Goal: Task Accomplishment & Management: Manage account settings

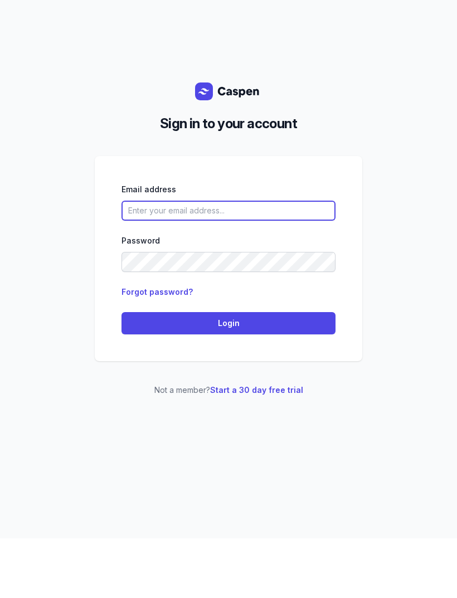
type input "[EMAIL_ADDRESS][DOMAIN_NAME]"
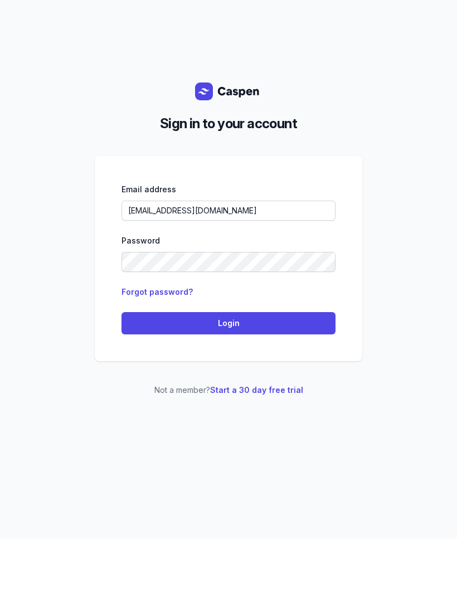
scroll to position [36, 0]
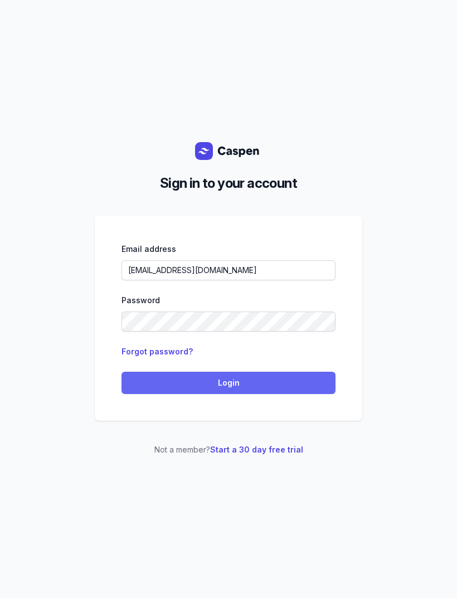
click at [250, 376] on span "Login" at bounding box center [228, 382] width 201 height 13
click at [252, 376] on span "Login" at bounding box center [228, 382] width 201 height 13
click at [278, 376] on span "Login" at bounding box center [228, 382] width 201 height 13
click at [265, 376] on span "Login" at bounding box center [228, 382] width 201 height 13
click at [261, 376] on span "Login" at bounding box center [228, 382] width 201 height 13
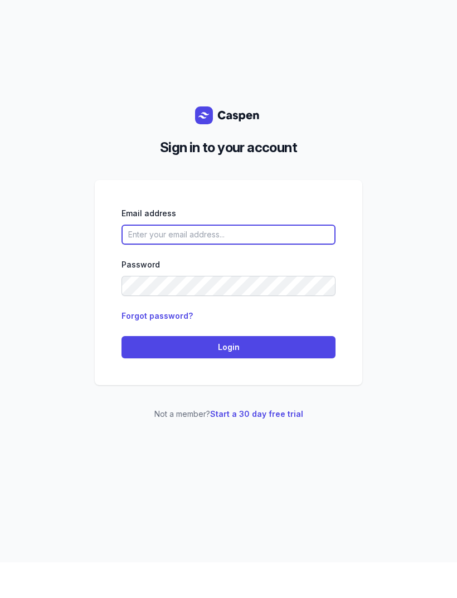
type input "[EMAIL_ADDRESS][DOMAIN_NAME]"
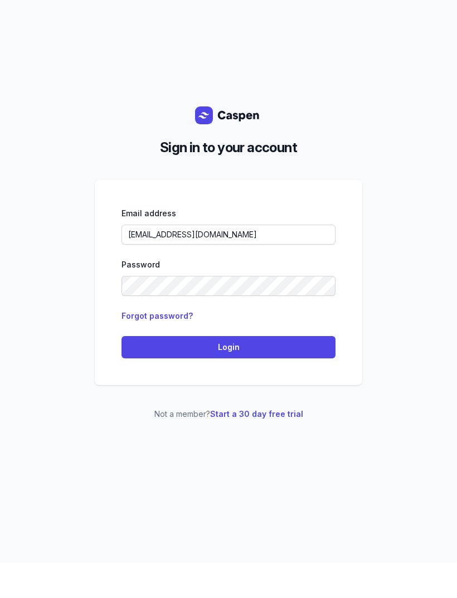
scroll to position [36, 0]
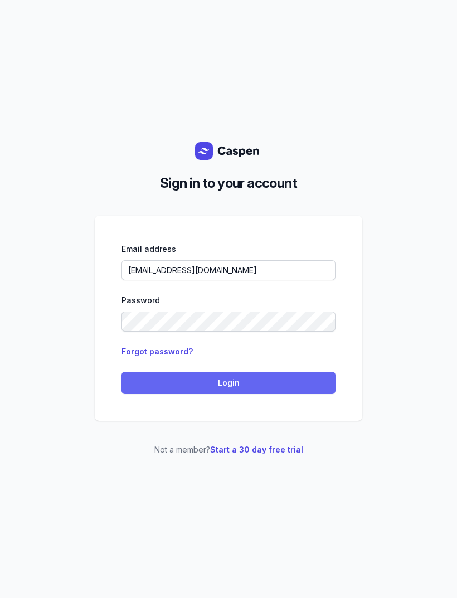
click at [247, 376] on span "Login" at bounding box center [228, 382] width 201 height 13
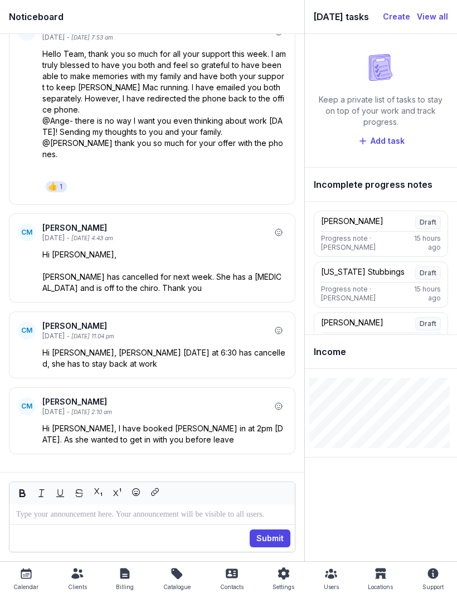
click at [24, 575] on icon at bounding box center [26, 573] width 13 height 13
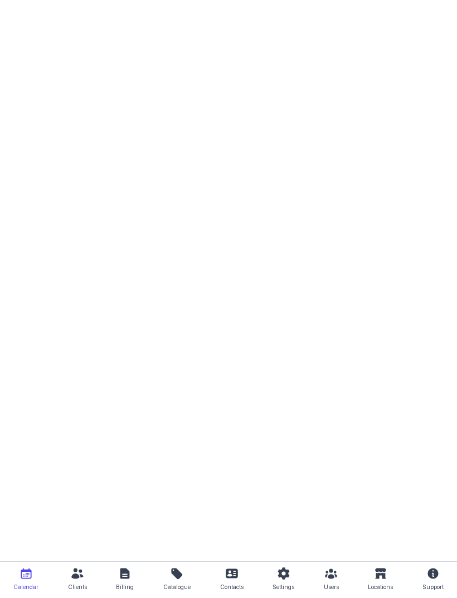
select select "week"
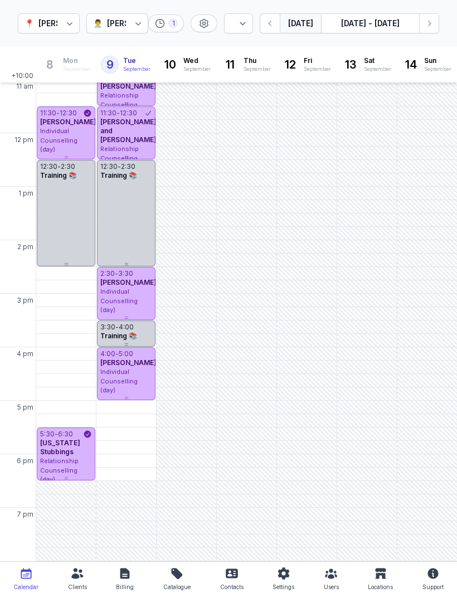
scroll to position [163, 0]
click at [77, 455] on div "[US_STATE] Stubbings" at bounding box center [66, 448] width 52 height 18
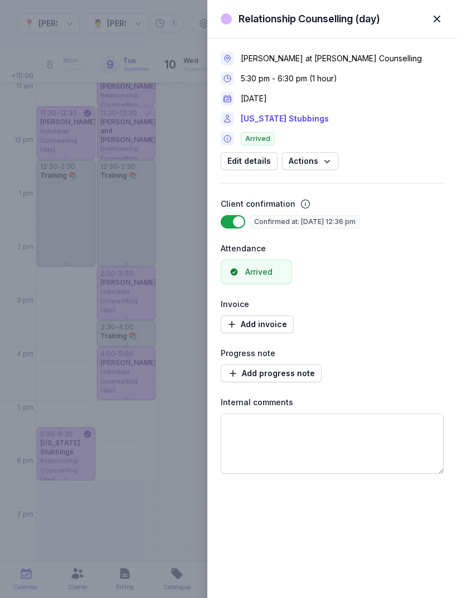
click at [436, 23] on span "button" at bounding box center [437, 19] width 25 height 25
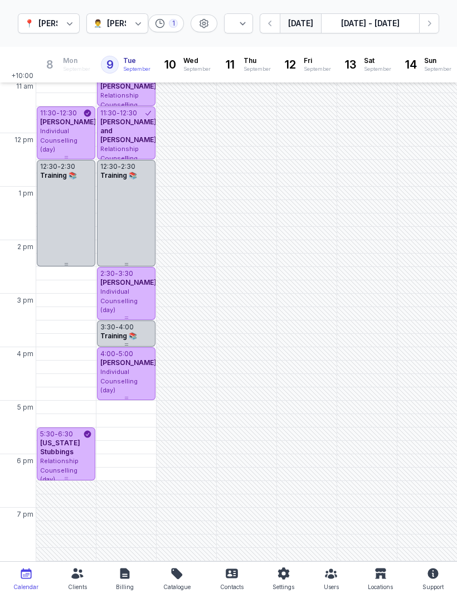
click at [74, 590] on div "Clients" at bounding box center [77, 586] width 19 height 13
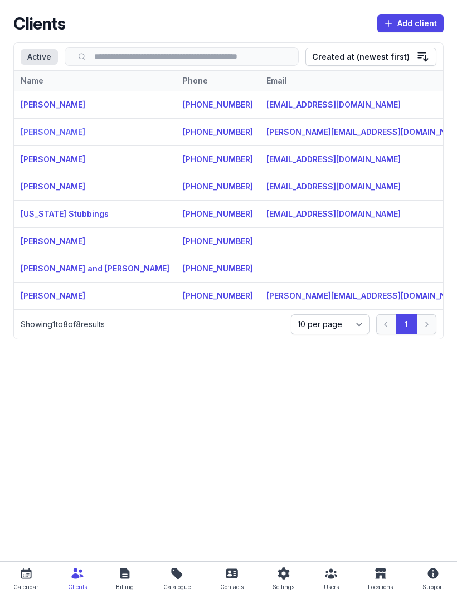
click at [42, 136] on link "Ella Stubbings" at bounding box center [53, 131] width 65 height 9
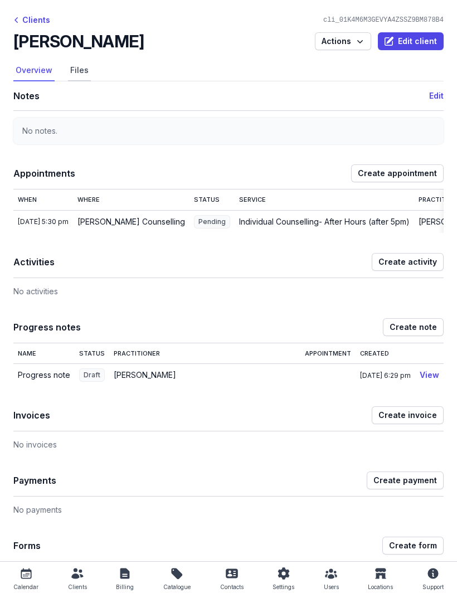
click at [79, 67] on link "Files" at bounding box center [79, 70] width 23 height 21
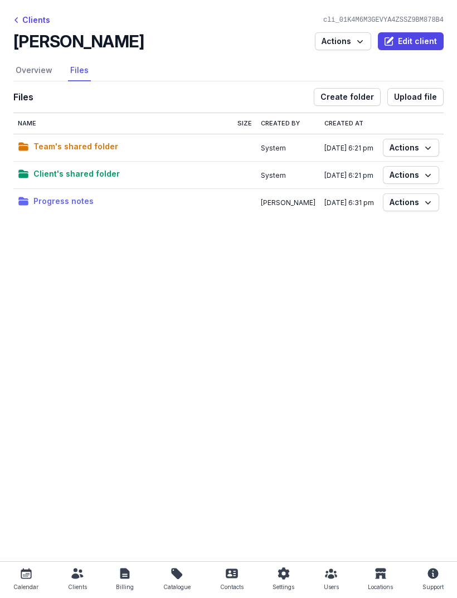
click at [55, 198] on span "Progress notes" at bounding box center [63, 200] width 60 height 13
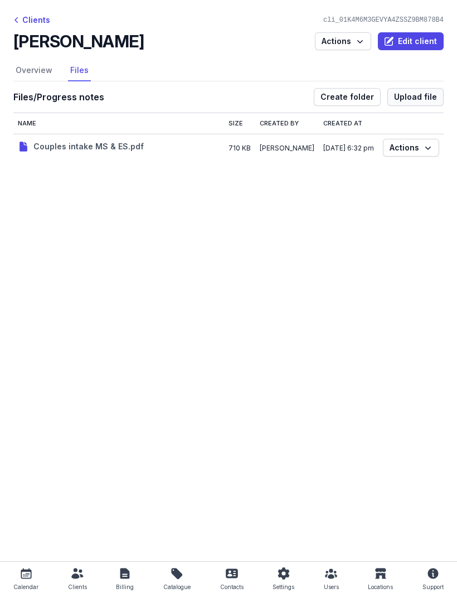
click at [421, 96] on span "Upload file" at bounding box center [415, 96] width 43 height 13
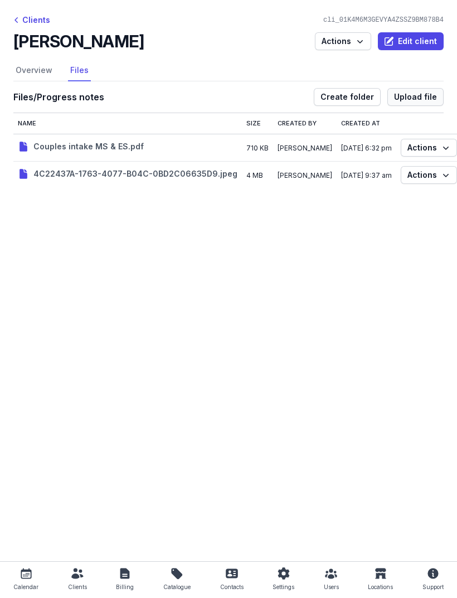
click at [422, 96] on span "Upload file" at bounding box center [415, 96] width 43 height 13
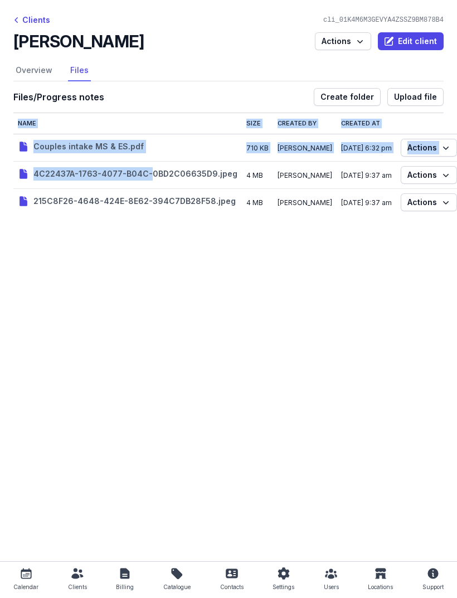
click at [384, 274] on main "Clients cli_01K4M6M3GEVYA4ZSSZ9BM878B4 Ella Stubbings Actions Edit client Selec…" at bounding box center [228, 280] width 457 height 561
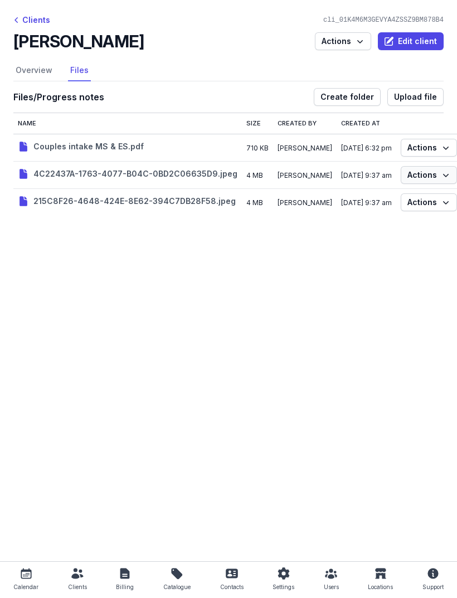
click at [446, 173] on icon "button" at bounding box center [445, 174] width 11 height 11
click at [379, 196] on button "Rename" at bounding box center [396, 196] width 125 height 16
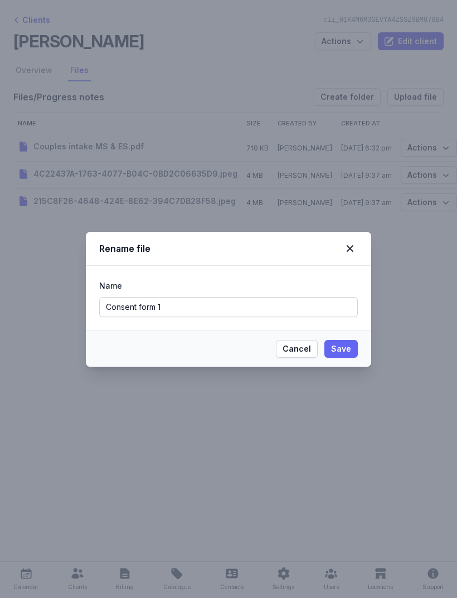
type input "Consent form 1"
click at [343, 350] on span "Save" at bounding box center [341, 348] width 20 height 13
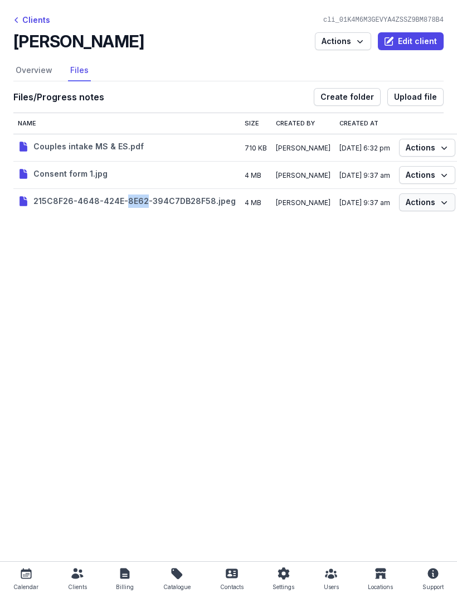
click at [437, 199] on span "Actions" at bounding box center [427, 202] width 43 height 13
click at [363, 221] on button "Rename" at bounding box center [394, 223] width 125 height 16
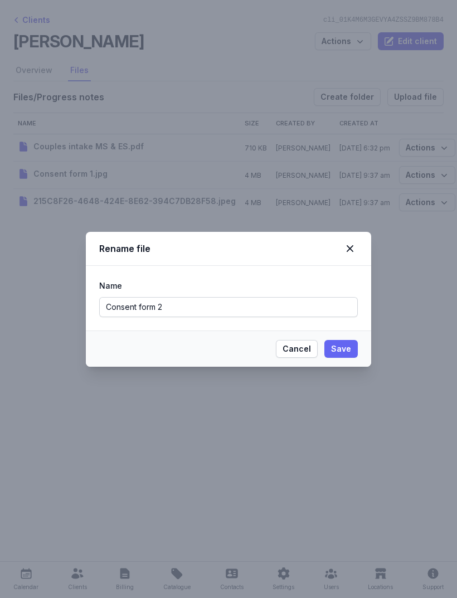
type input "Consent form 2"
click at [345, 348] on span "Save" at bounding box center [341, 348] width 20 height 13
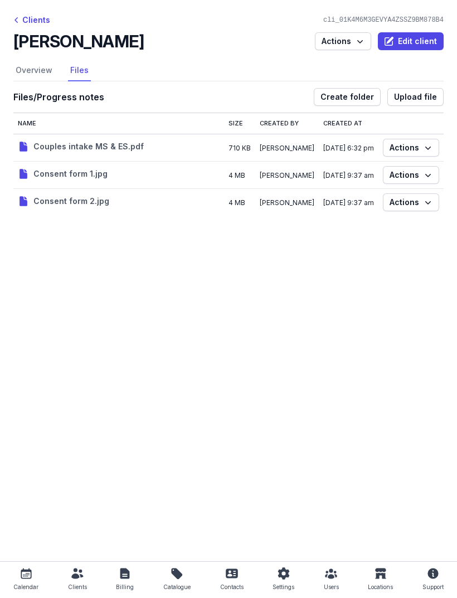
click at [73, 581] on div "Clients" at bounding box center [77, 586] width 19 height 13
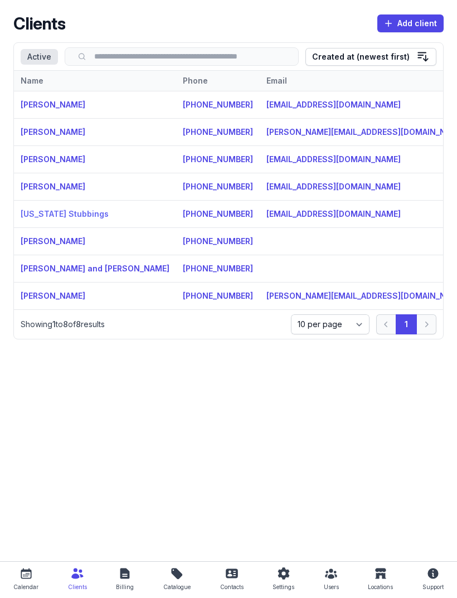
click at [79, 212] on link "[US_STATE] Stubbings" at bounding box center [65, 213] width 88 height 9
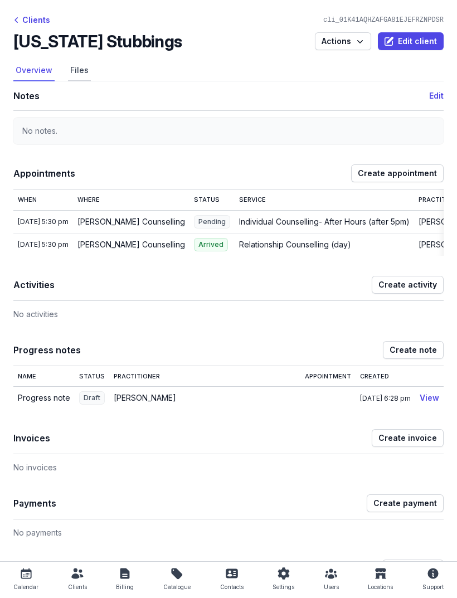
click at [86, 66] on link "Files" at bounding box center [79, 70] width 23 height 21
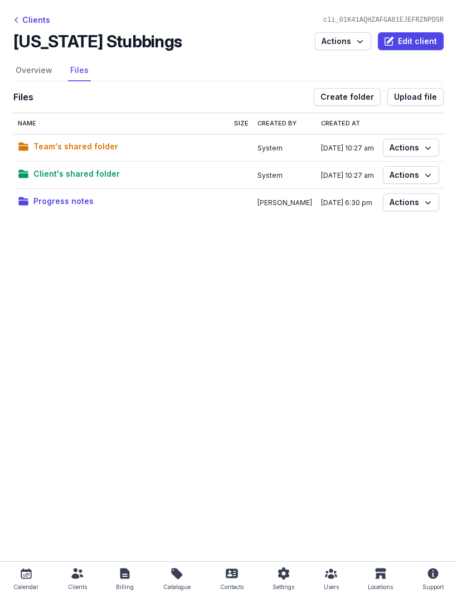
click at [230, 202] on td at bounding box center [241, 201] width 23 height 27
click at [418, 203] on span "Actions" at bounding box center [410, 202] width 43 height 13
click at [56, 204] on span "Progress notes" at bounding box center [63, 200] width 60 height 13
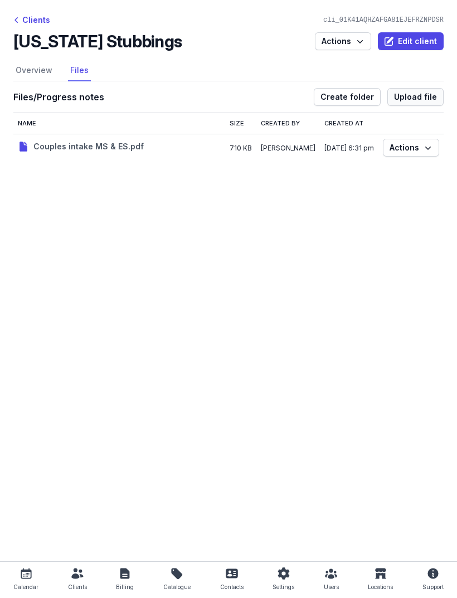
click at [429, 95] on span "Upload file" at bounding box center [415, 96] width 43 height 13
click at [428, 96] on span "Upload file" at bounding box center [415, 96] width 43 height 13
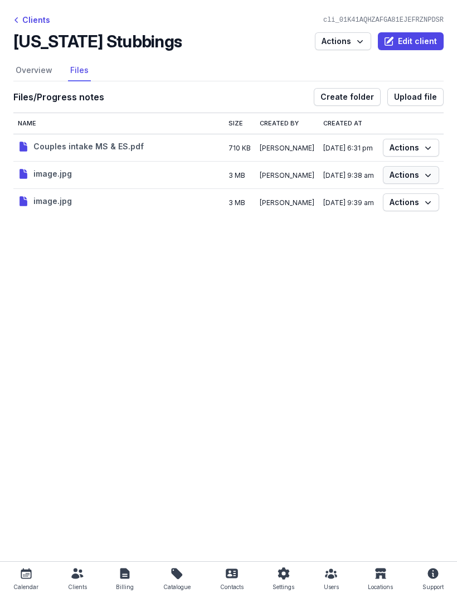
click at [425, 177] on icon "button" at bounding box center [427, 174] width 11 height 11
click at [358, 195] on button "Rename" at bounding box center [376, 196] width 125 height 16
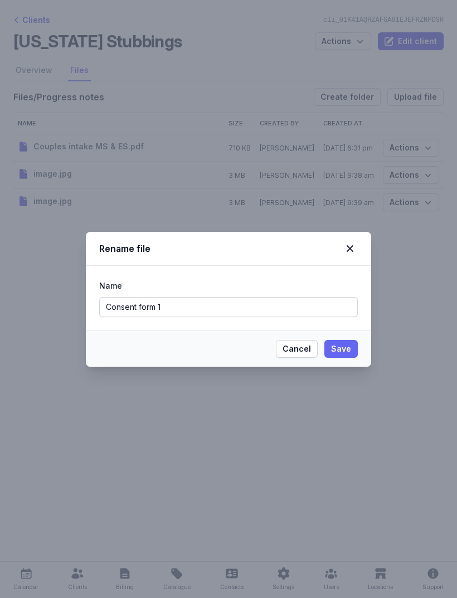
type input "Consent form 1"
click at [345, 347] on span "Save" at bounding box center [341, 348] width 20 height 13
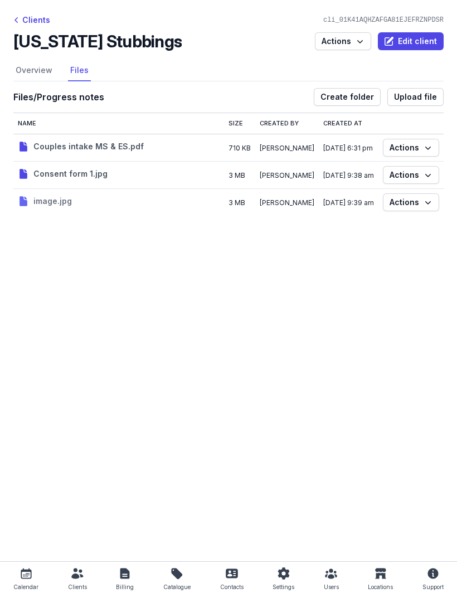
click at [56, 201] on span "image.jpg" at bounding box center [52, 200] width 38 height 13
click at [424, 206] on icon "button" at bounding box center [427, 202] width 11 height 11
click at [349, 220] on button "Rename" at bounding box center [376, 223] width 125 height 16
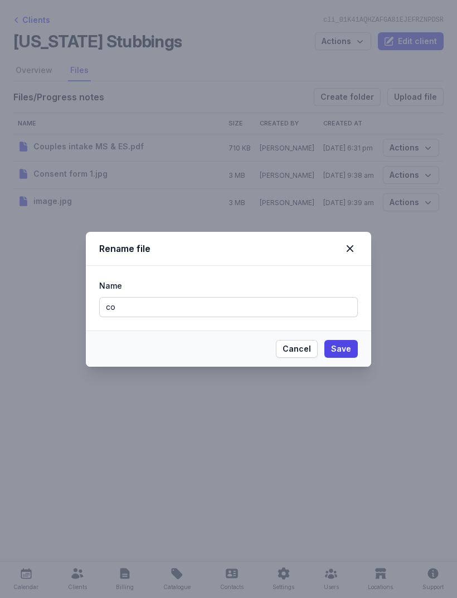
type input "c"
type input "Consent form 2"
click at [347, 347] on span "Save" at bounding box center [341, 348] width 20 height 13
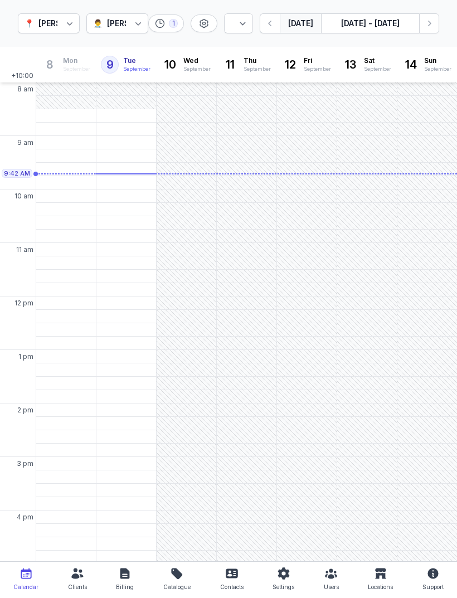
select select "week"
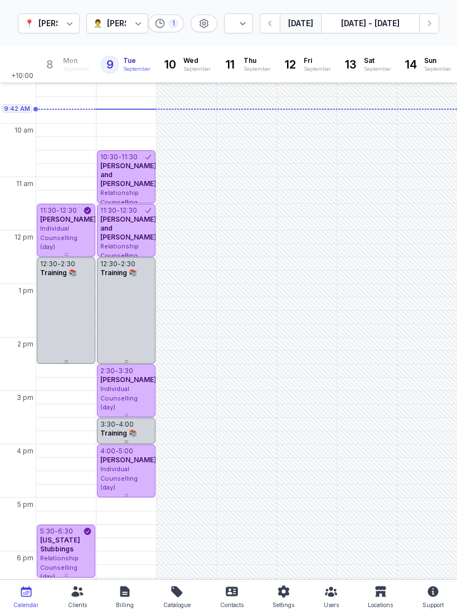
scroll to position [64, 0]
